Goal: Information Seeking & Learning: Learn about a topic

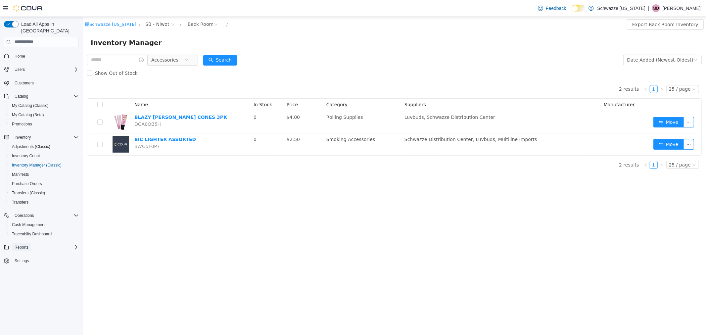
click at [16, 244] on span "Reports" at bounding box center [22, 246] width 14 height 5
click at [24, 291] on span "Reports" at bounding box center [19, 293] width 14 height 5
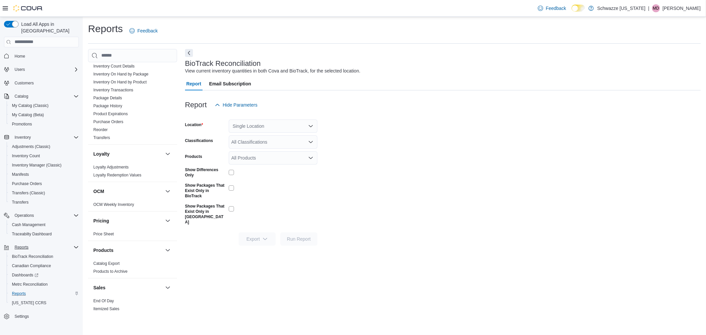
scroll to position [294, 0]
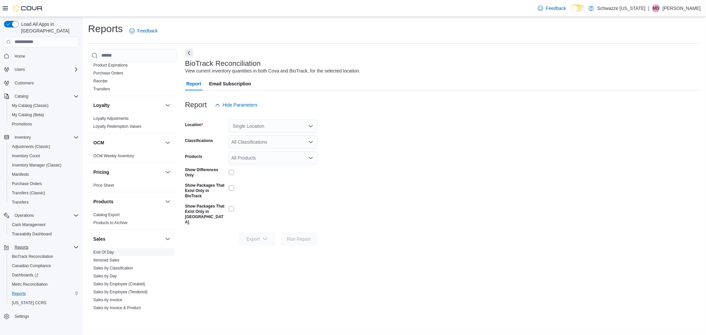
click at [111, 250] on link "End Of Day" at bounding box center [103, 252] width 21 height 5
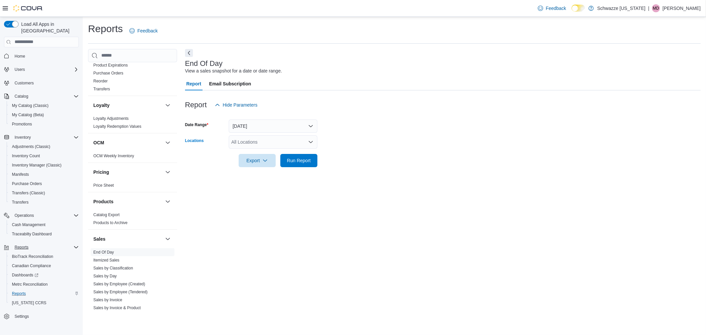
click at [306, 142] on div "All Locations" at bounding box center [273, 141] width 89 height 13
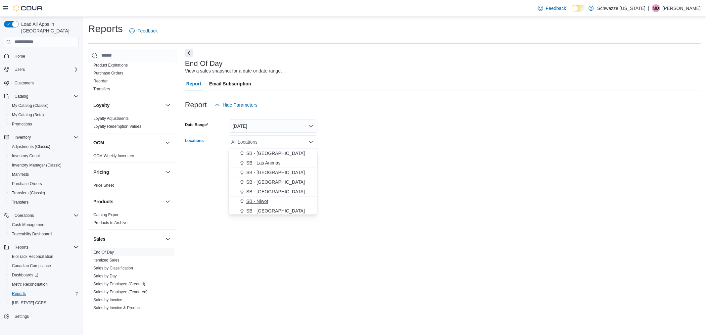
click at [265, 199] on span "SB - Niwot" at bounding box center [257, 201] width 22 height 7
click at [349, 170] on div at bounding box center [442, 171] width 515 height 8
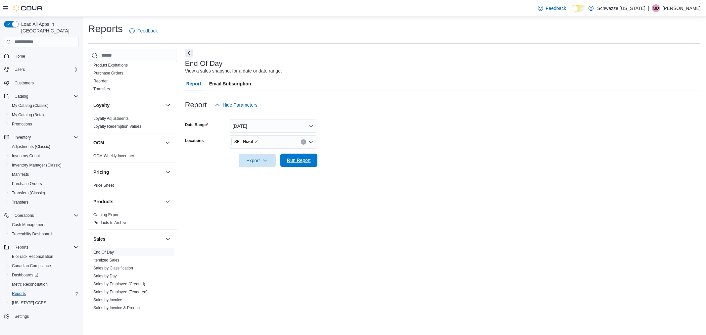
click at [298, 160] on span "Run Report" at bounding box center [299, 160] width 24 height 7
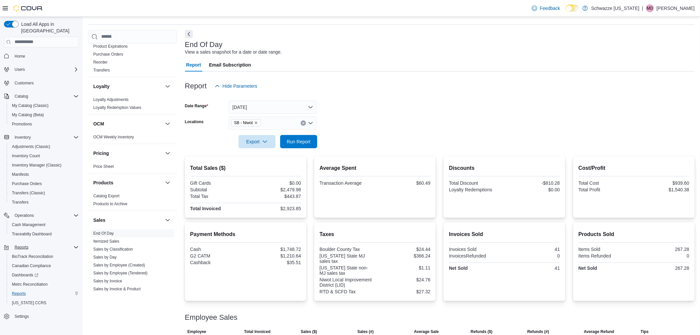
scroll to position [37, 0]
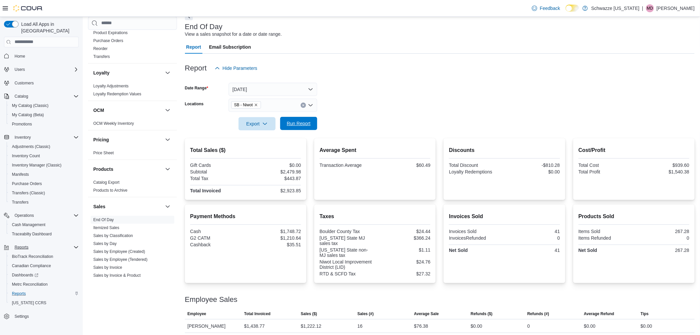
click at [299, 128] on span "Run Report" at bounding box center [298, 123] width 29 height 13
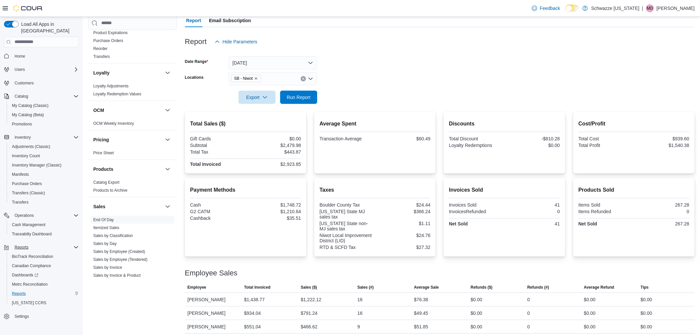
scroll to position [67, 0]
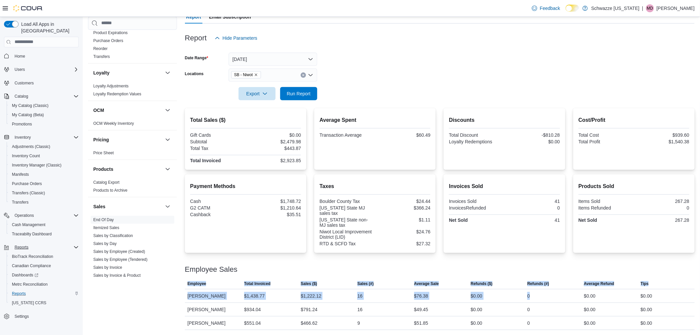
drag, startPoint x: 616, startPoint y: 352, endPoint x: 705, endPoint y: 352, distance: 89.7
click at [700, 268] on html "Feedback Dark Mode Schwazze [US_STATE] | MD [PERSON_NAME] Load All Apps in New …" at bounding box center [350, 100] width 700 height 335
click at [288, 94] on span "Run Report" at bounding box center [299, 93] width 24 height 7
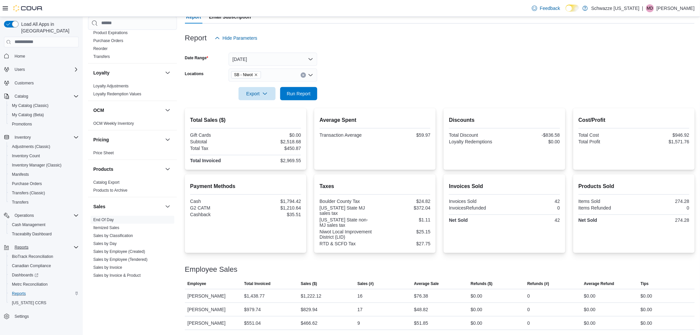
click at [463, 79] on form "Date Range [DATE] Locations SB - Niwot Export Run Report" at bounding box center [440, 73] width 510 height 56
click at [34, 161] on span "Inventory Manager (Classic)" at bounding box center [37, 165] width 50 height 8
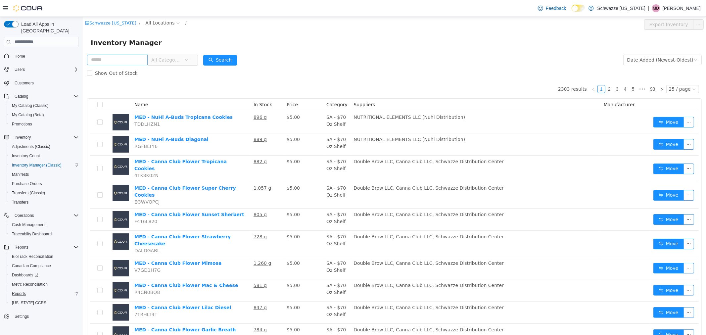
click at [103, 58] on input "text" at bounding box center [117, 59] width 61 height 11
click at [168, 58] on span "All Categories" at bounding box center [166, 59] width 30 height 7
click at [159, 21] on span "All Locations" at bounding box center [159, 22] width 29 height 7
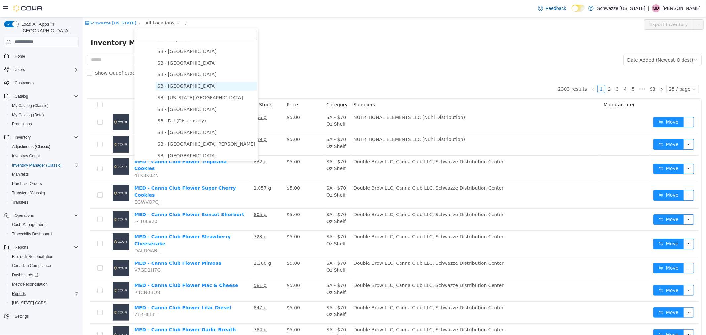
scroll to position [110, 0]
click at [177, 86] on span "SB - [GEOGRAPHIC_DATA]" at bounding box center [187, 86] width 60 height 5
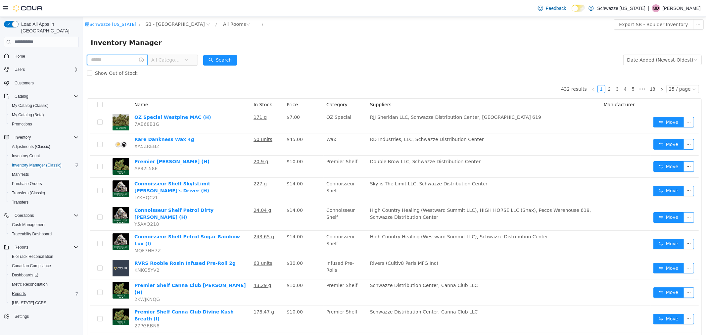
click at [125, 56] on input "text" at bounding box center [117, 59] width 61 height 11
type input "*********"
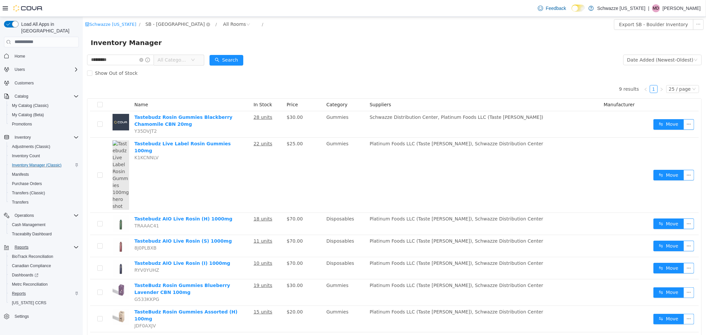
click at [150, 22] on span "SB - [GEOGRAPHIC_DATA]" at bounding box center [175, 23] width 60 height 7
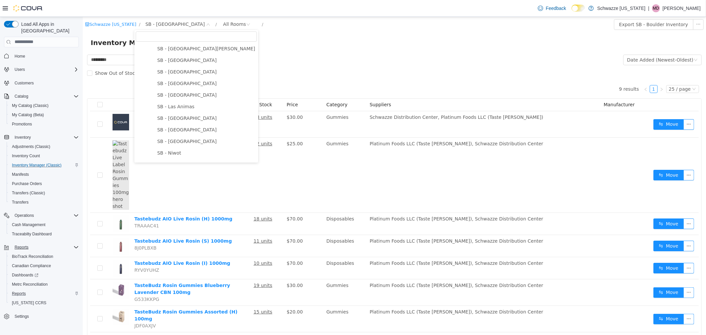
scroll to position [220, 0]
click at [179, 128] on span "SB - [GEOGRAPHIC_DATA]" at bounding box center [187, 128] width 60 height 5
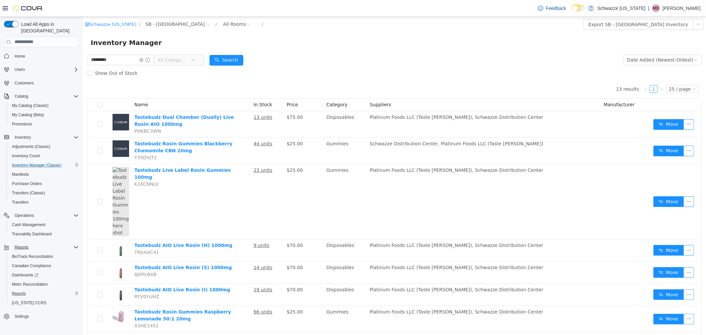
click at [376, 68] on div "Show Out of Stock" at bounding box center [394, 72] width 614 height 13
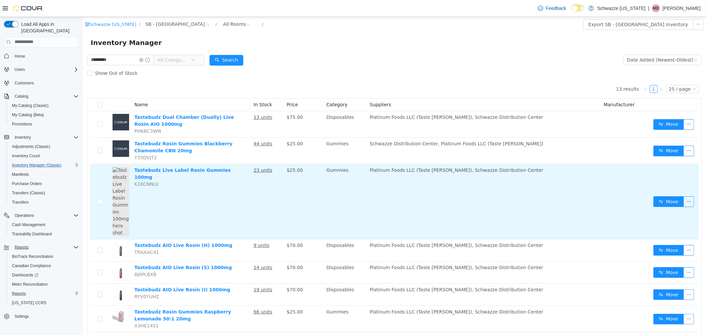
click at [289, 215] on td "$25.00" at bounding box center [304, 201] width 40 height 75
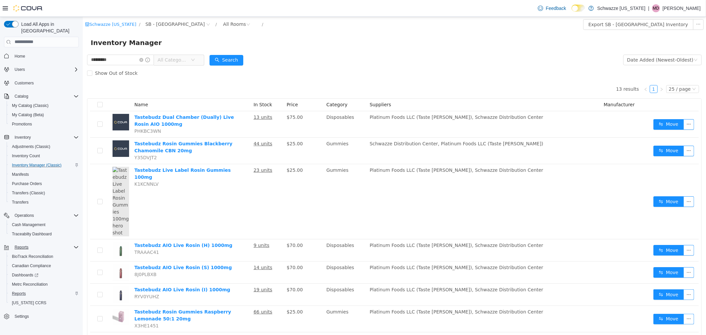
click at [293, 52] on div "Inventory Manager" at bounding box center [393, 42] width 623 height 21
